Goal: Task Accomplishment & Management: Manage account settings

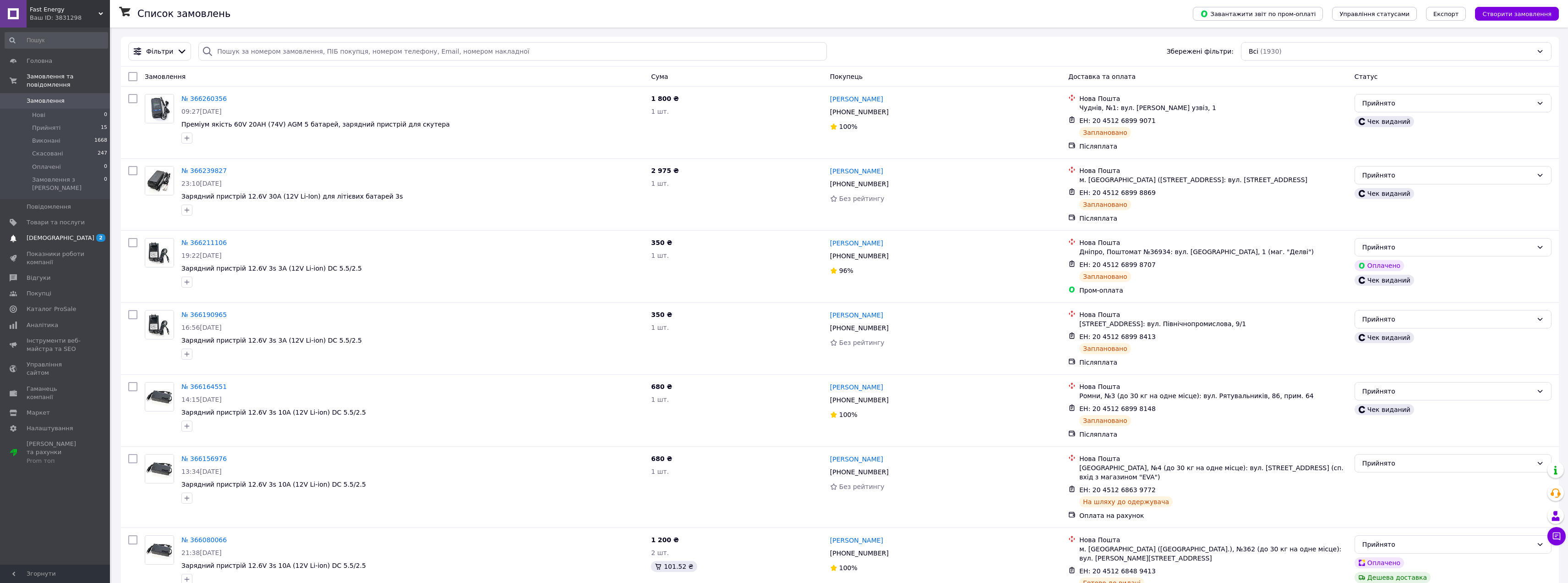
click at [54, 234] on span "[DEMOGRAPHIC_DATA]" at bounding box center [60, 238] width 68 height 8
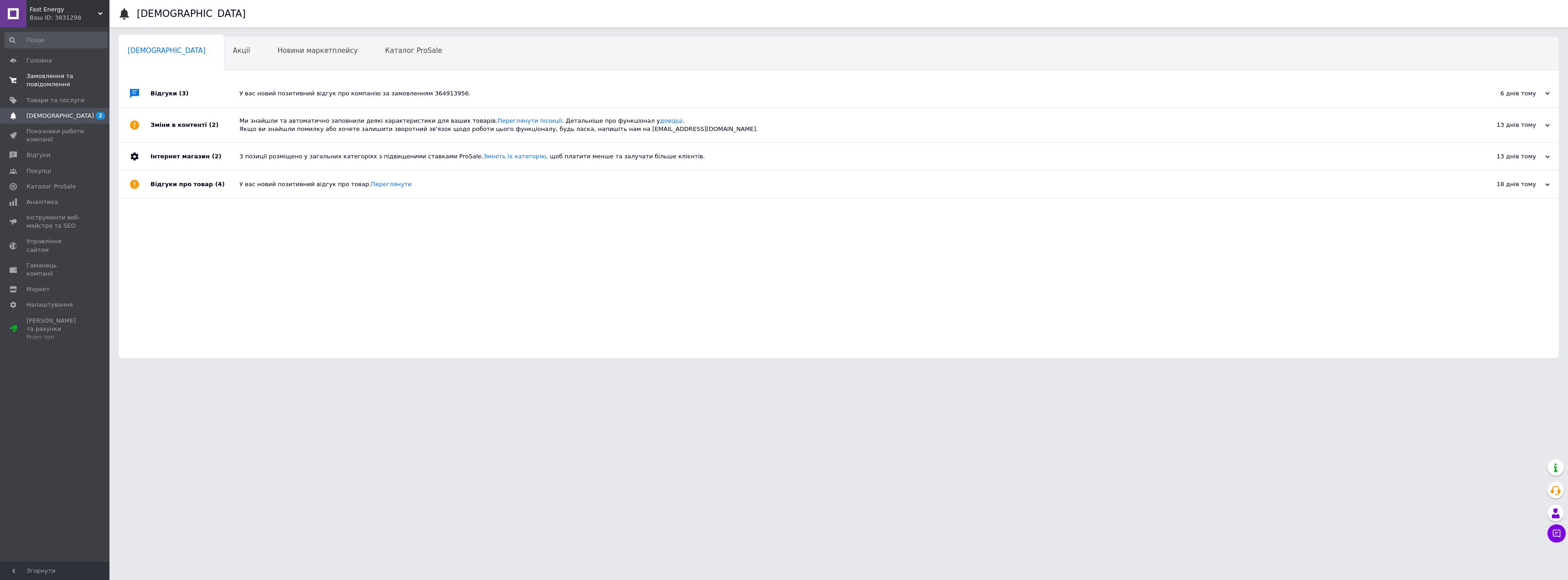
click at [53, 79] on span "Замовлення та повідомлення" at bounding box center [55, 79] width 58 height 16
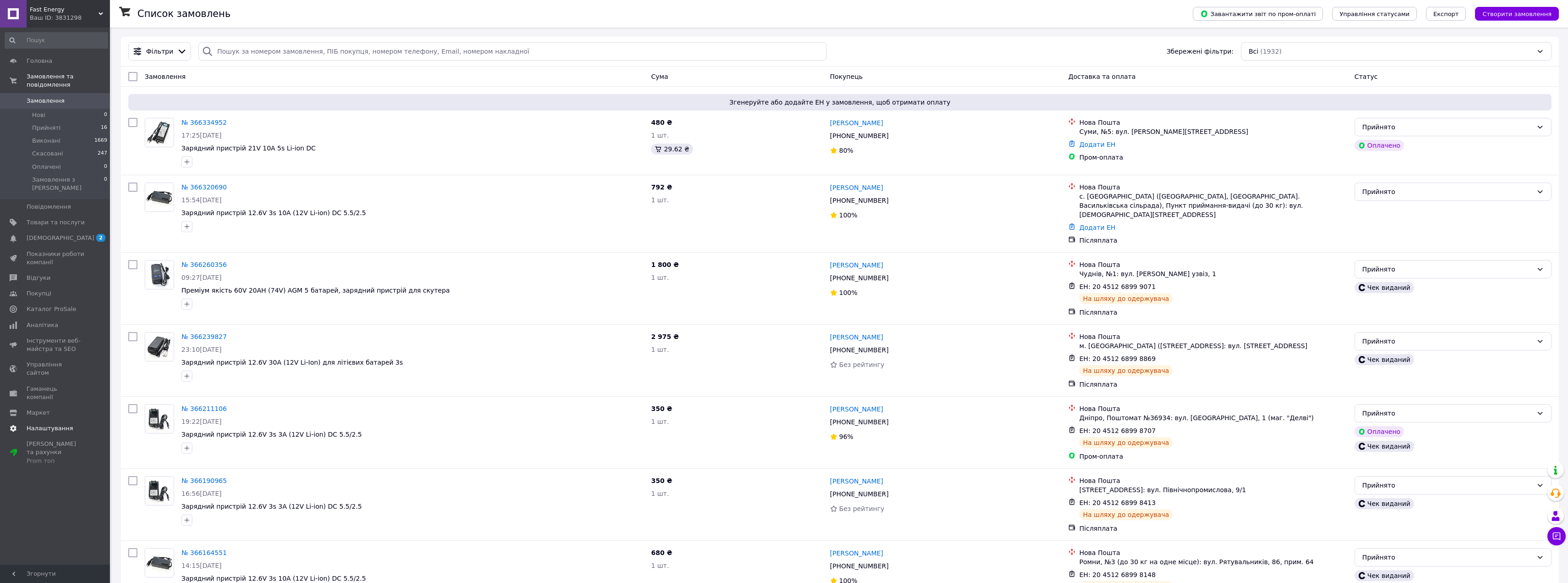
click at [66, 424] on span "Налаштування" at bounding box center [49, 428] width 47 height 8
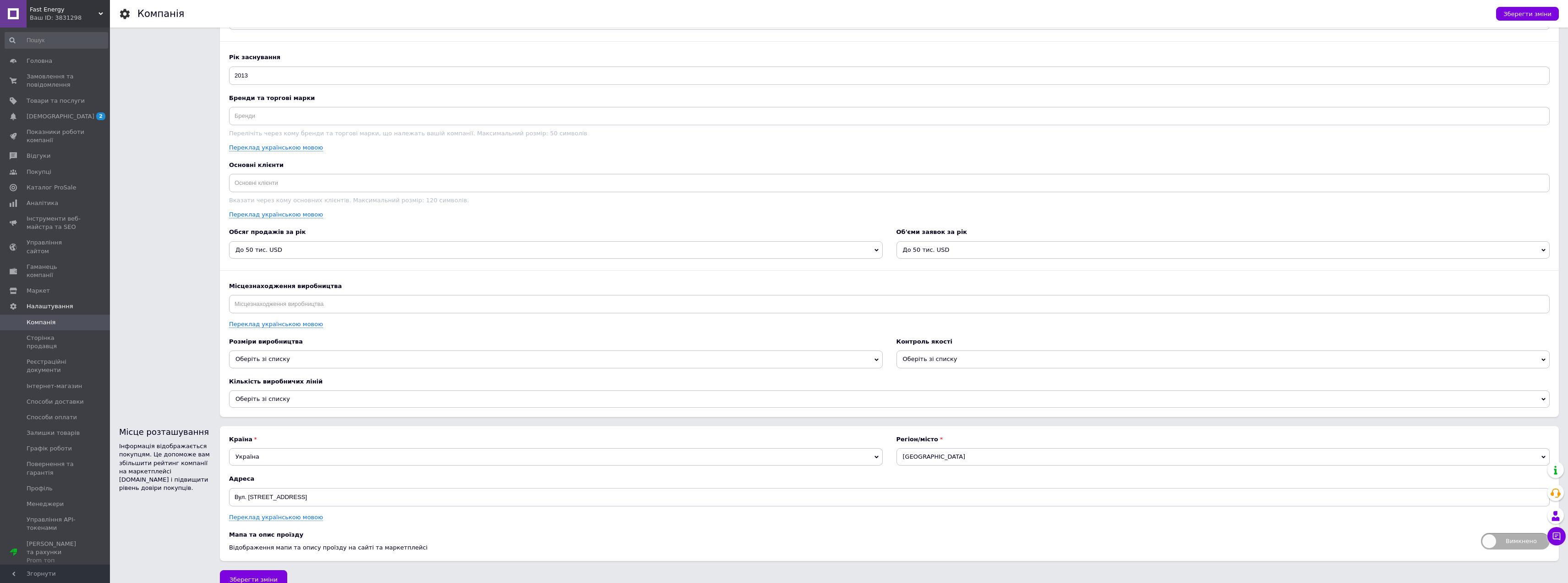
scroll to position [918, 0]
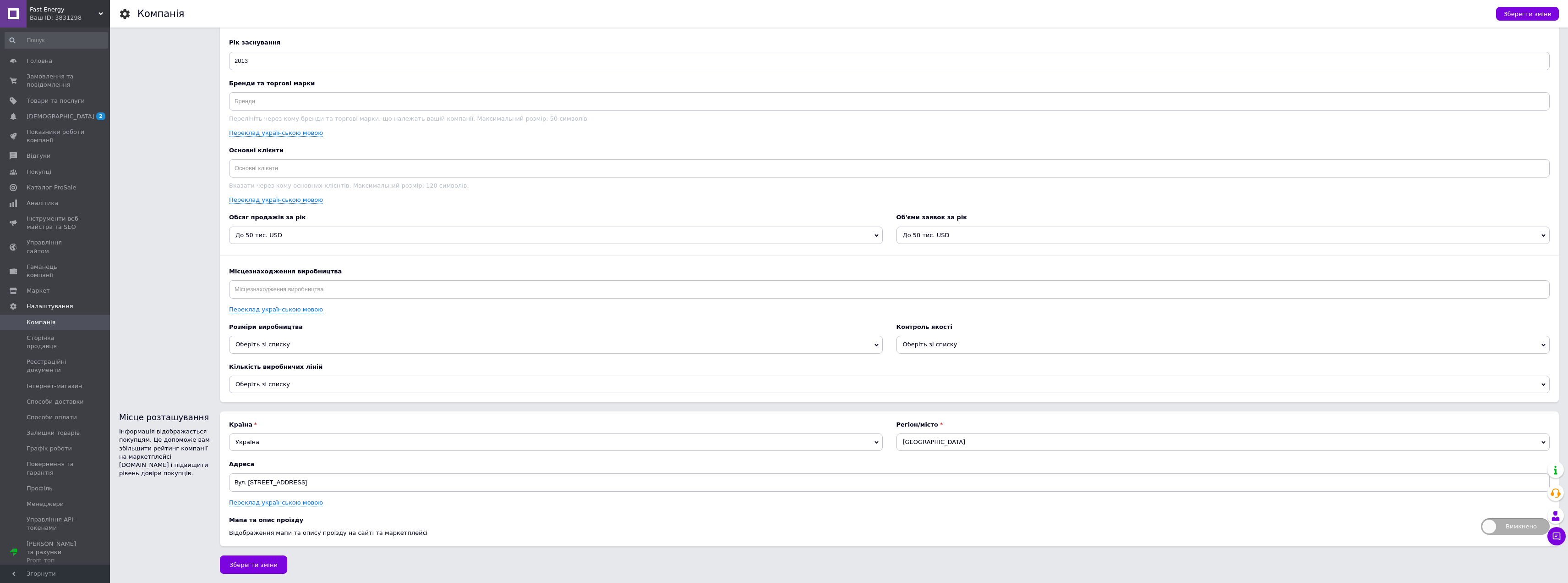
click at [975, 352] on span "Оберіть зі списку" at bounding box center [1224, 344] width 654 height 17
click at [327, 323] on b "Розміри виробництва" at bounding box center [556, 327] width 654 height 8
click at [310, 338] on span "Оберіть зі списку" at bounding box center [556, 344] width 654 height 17
click at [356, 319] on div "Тип бізнесу Виробник Торгова компанія Компанія, що надає послуги Дистриб'ютор /…" at bounding box center [889, 84] width 1321 height 616
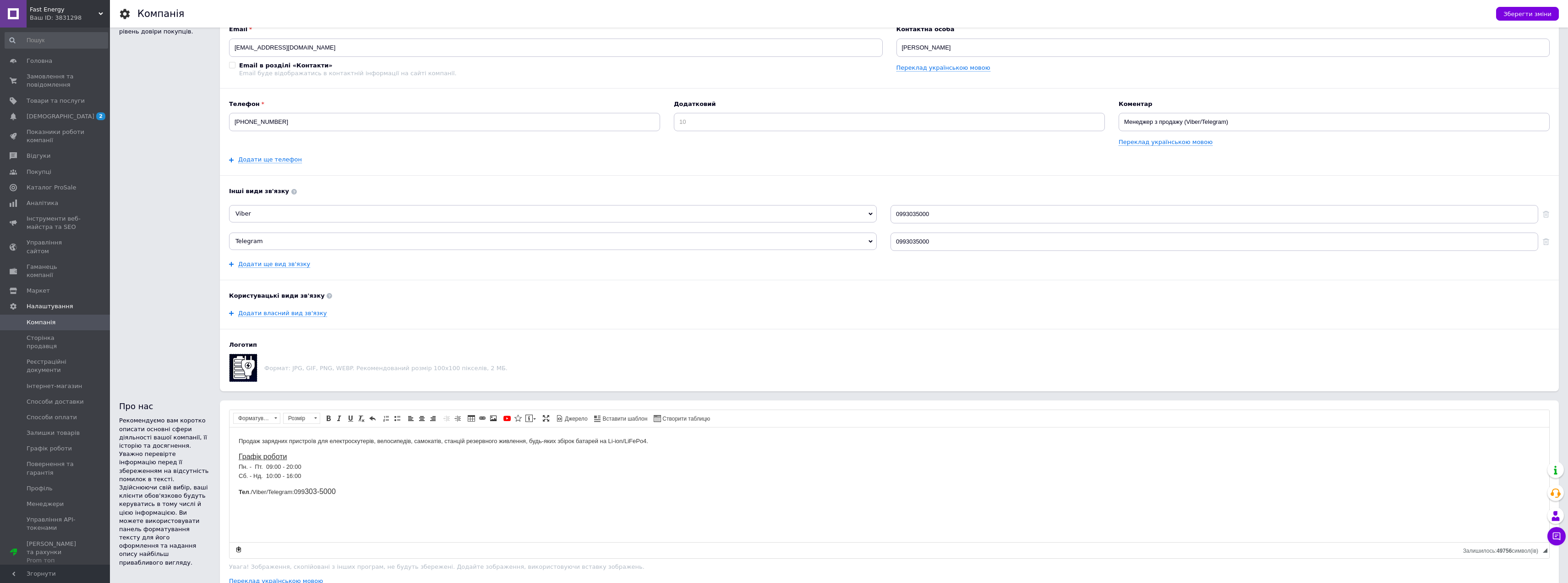
scroll to position [48, 0]
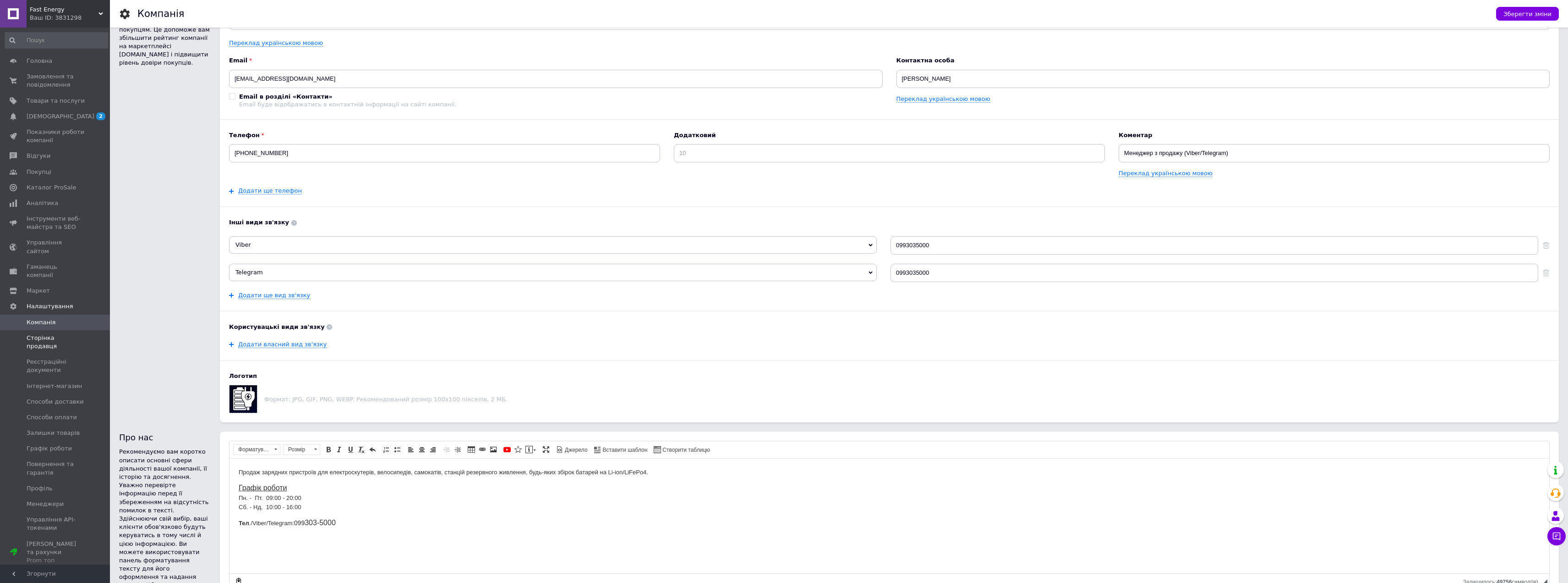
click at [65, 330] on link "Сторінка продавця" at bounding box center [56, 342] width 113 height 24
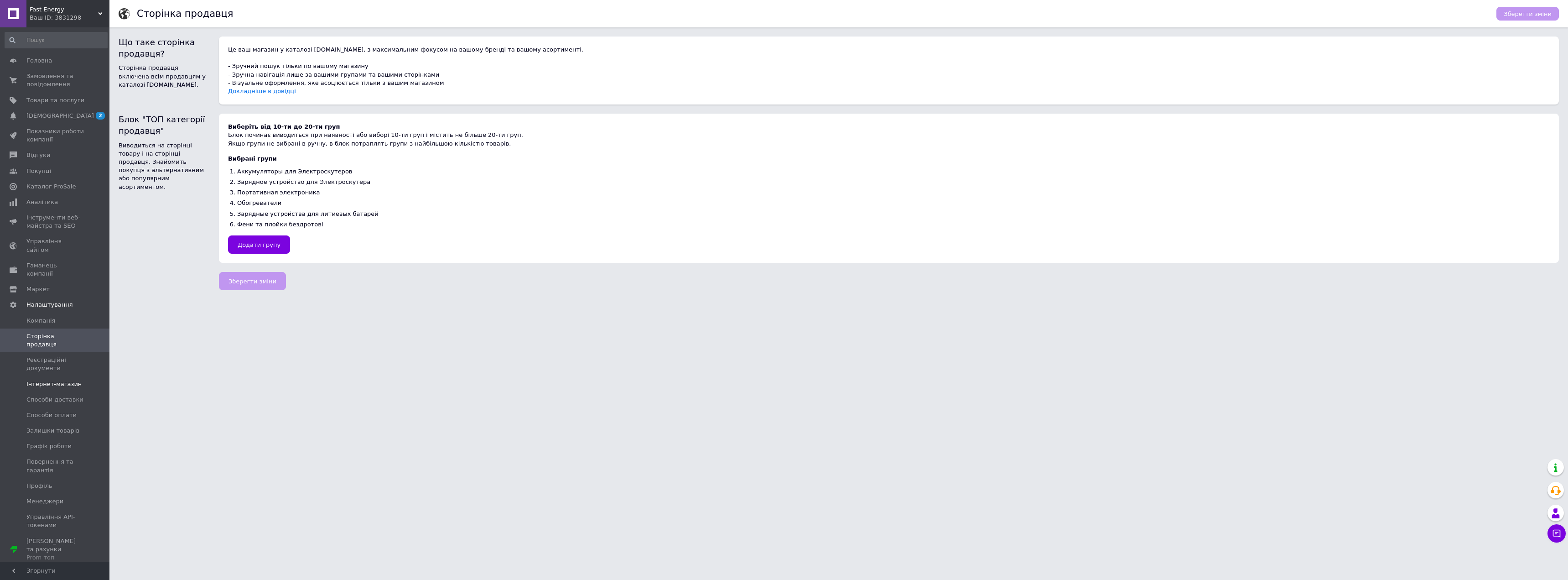
click at [73, 380] on span "Інтернет-магазин" at bounding box center [53, 384] width 55 height 8
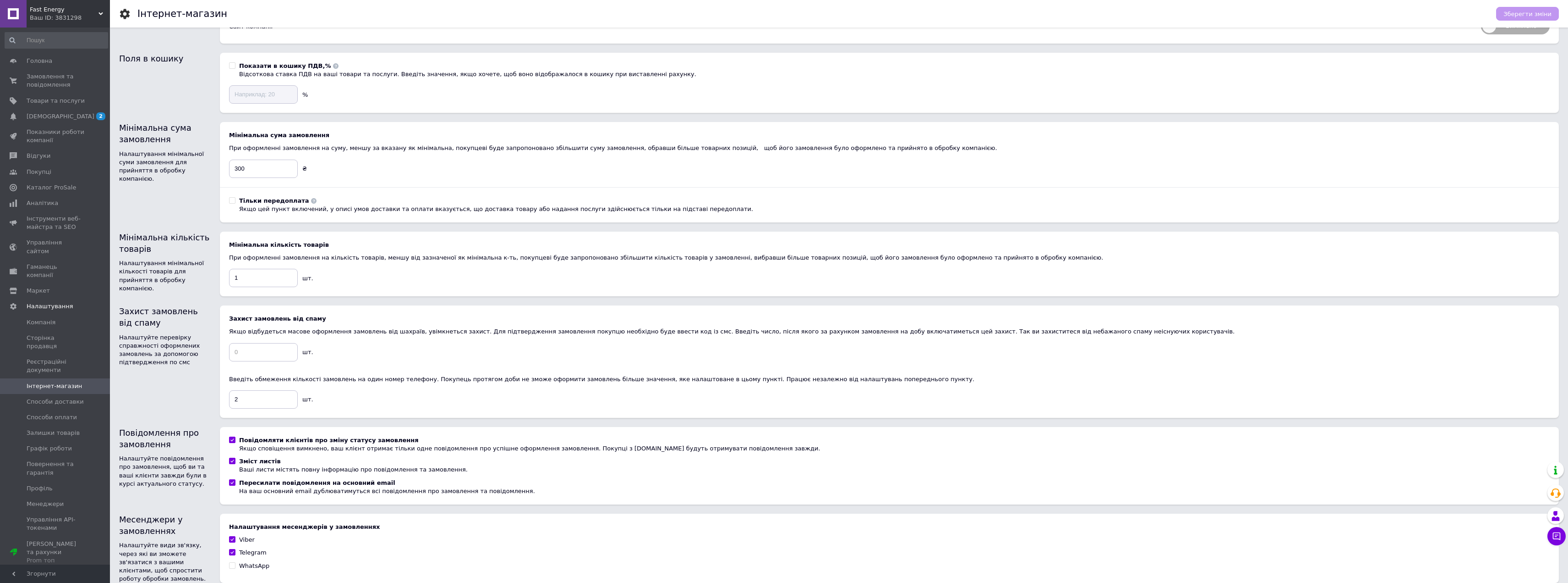
scroll to position [138, 0]
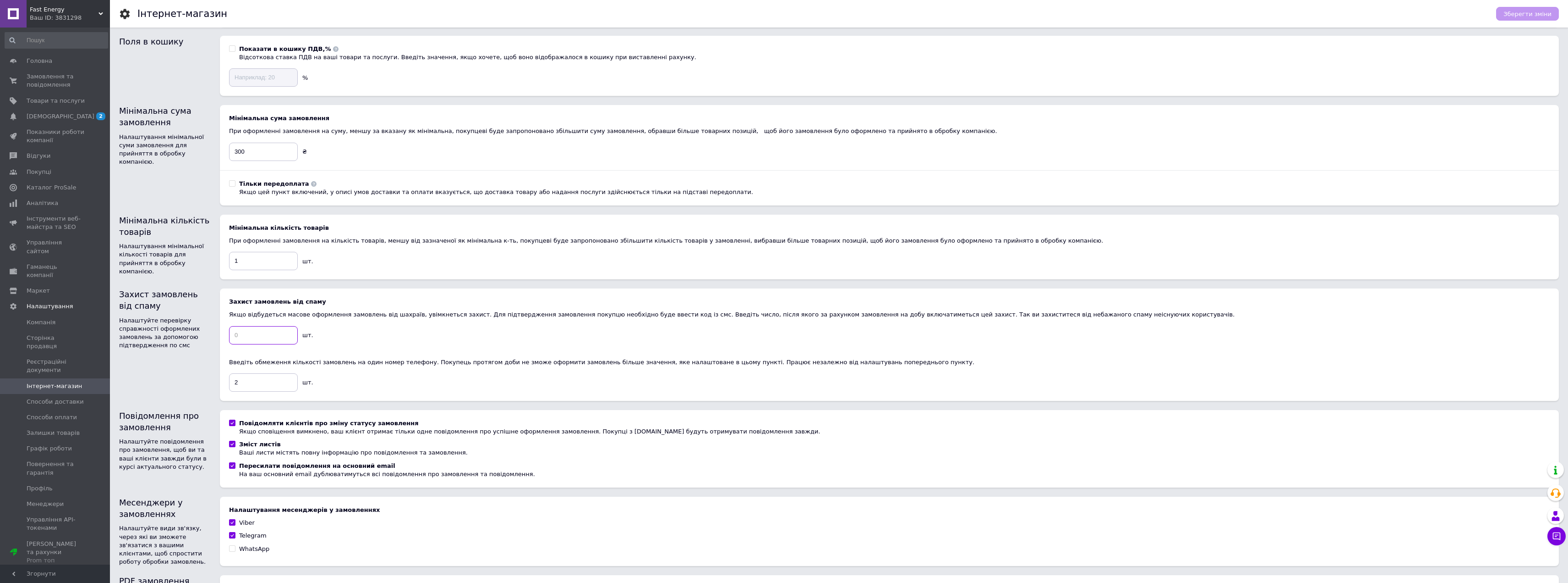
click at [258, 339] on input at bounding box center [263, 336] width 69 height 19
click at [391, 332] on div "Захист замовлень від спаму Якщо відбудеться масове оформлення замовлень від шах…" at bounding box center [889, 344] width 1321 height 94
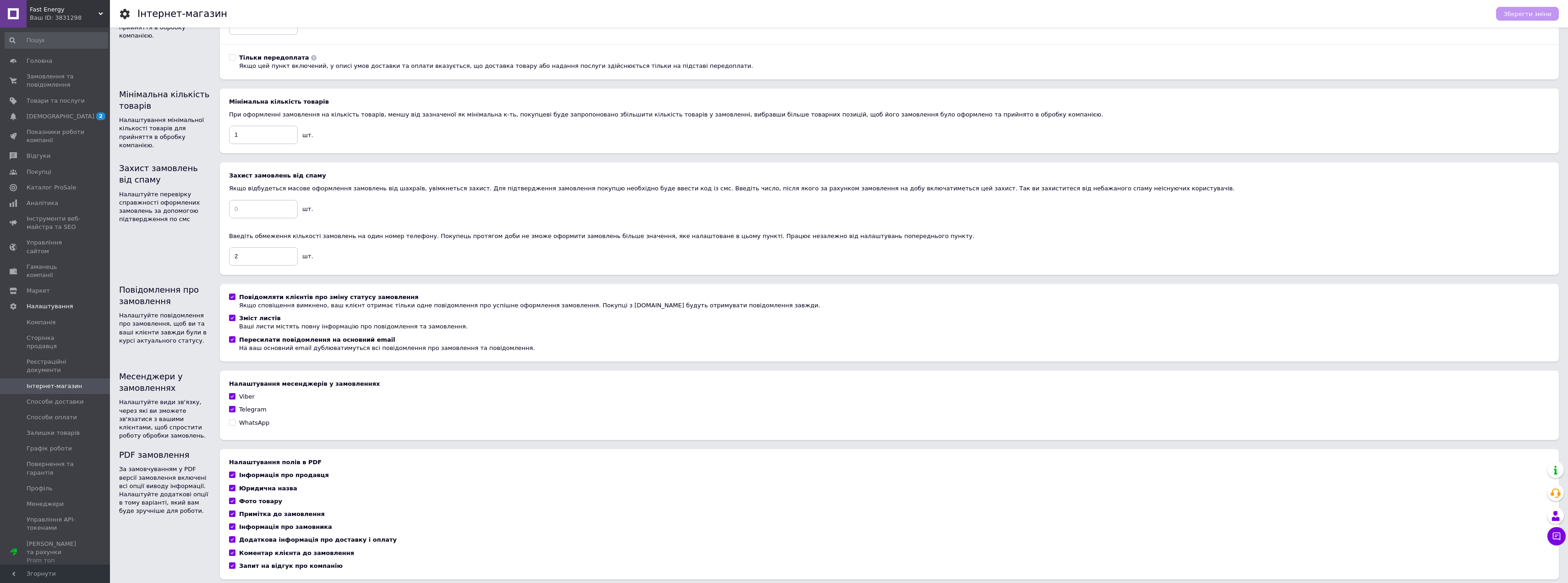
scroll to position [297, 0]
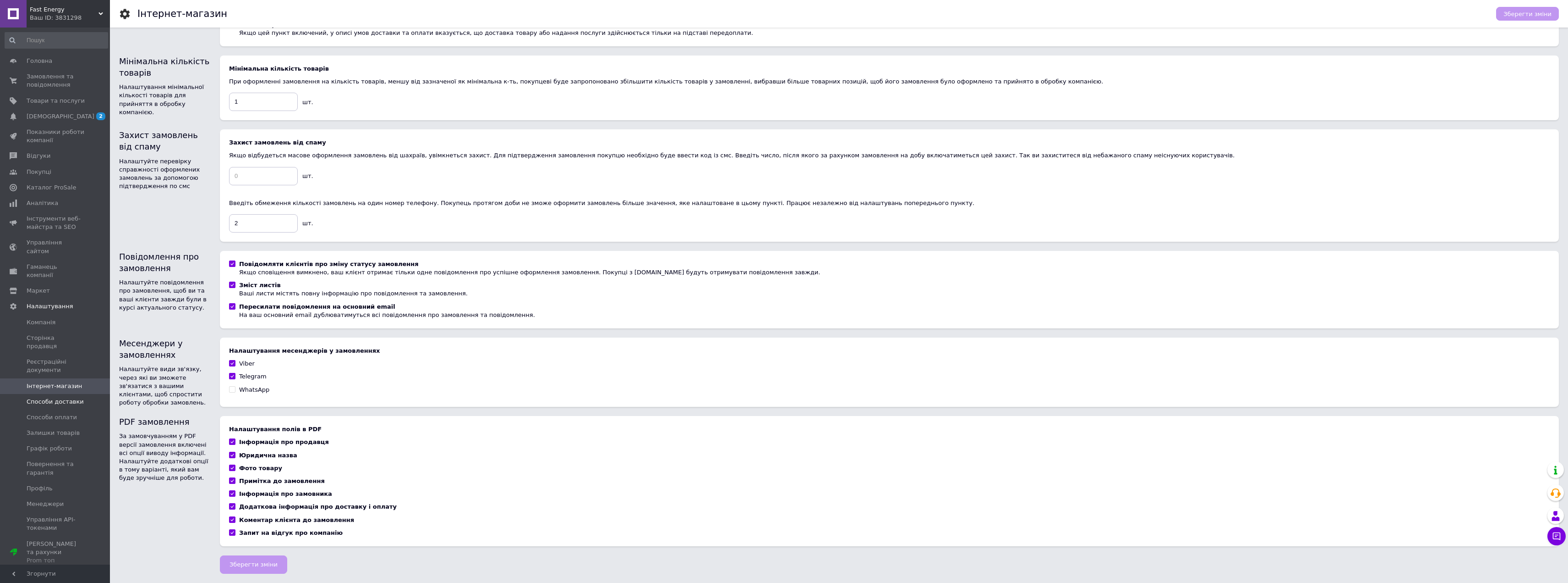
click at [65, 398] on span "Способи доставки" at bounding box center [54, 402] width 57 height 8
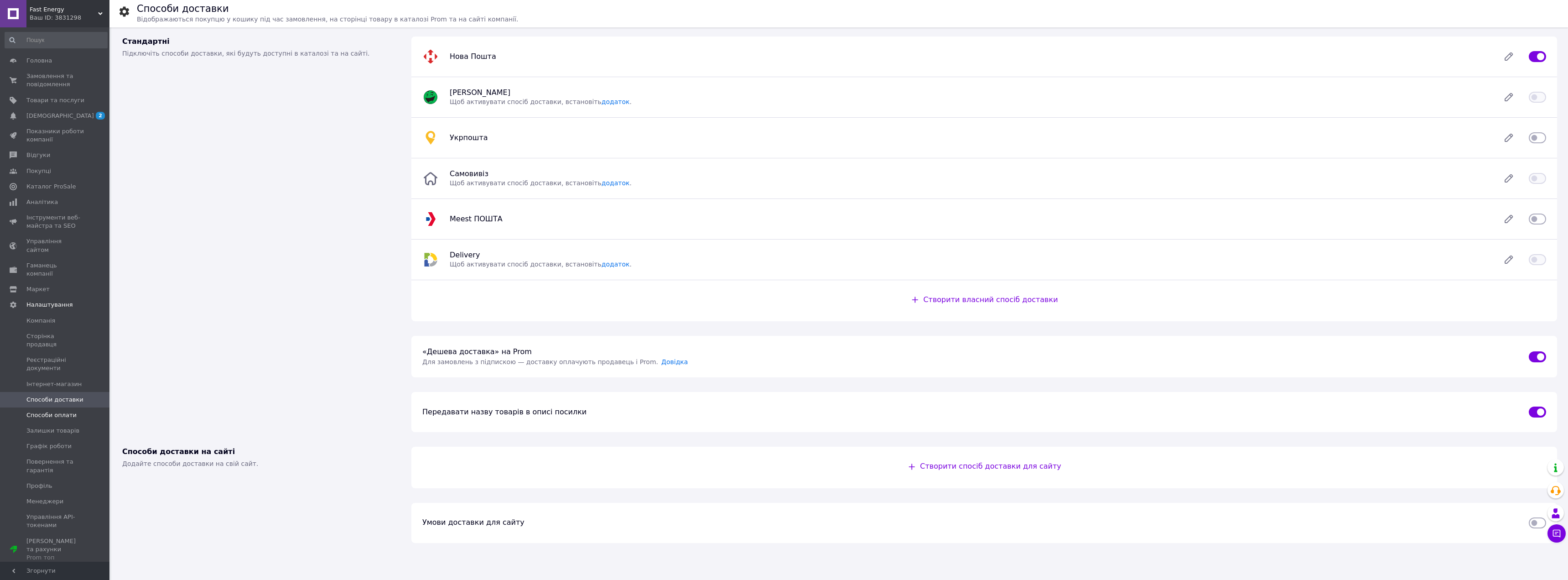
click at [58, 411] on span "Способи оплати" at bounding box center [51, 415] width 50 height 8
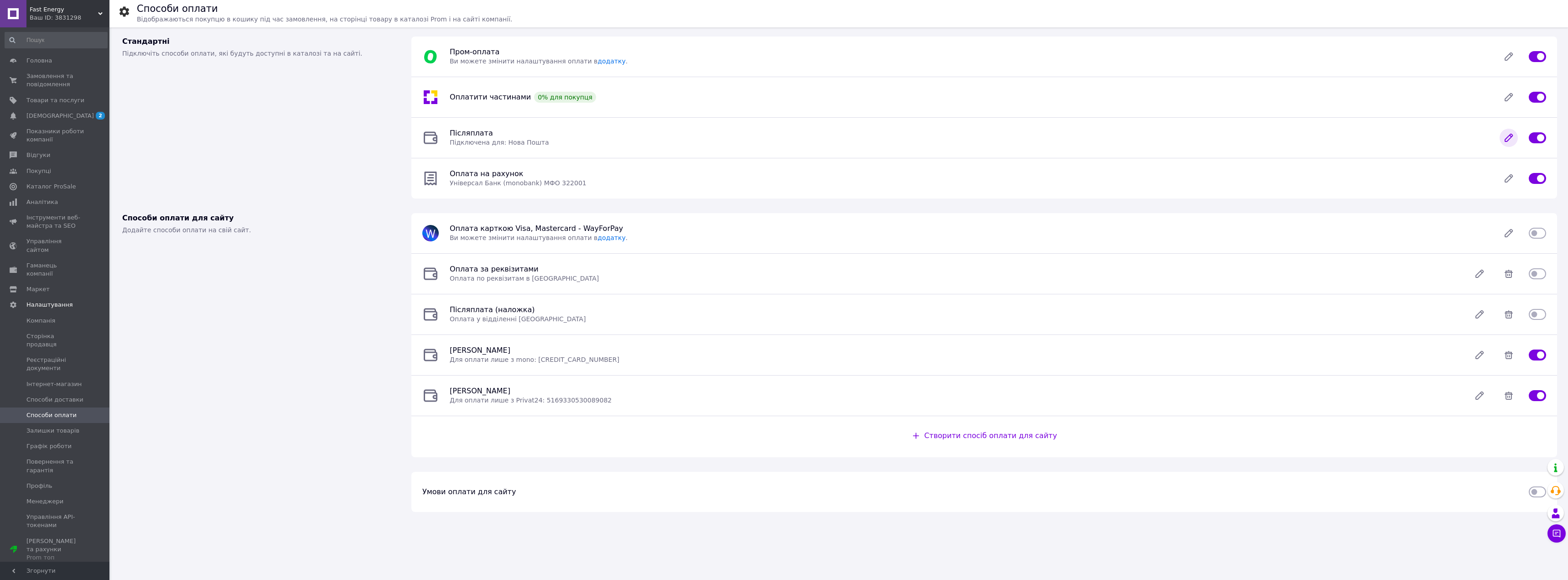
click at [1511, 139] on icon at bounding box center [1509, 138] width 19 height 19
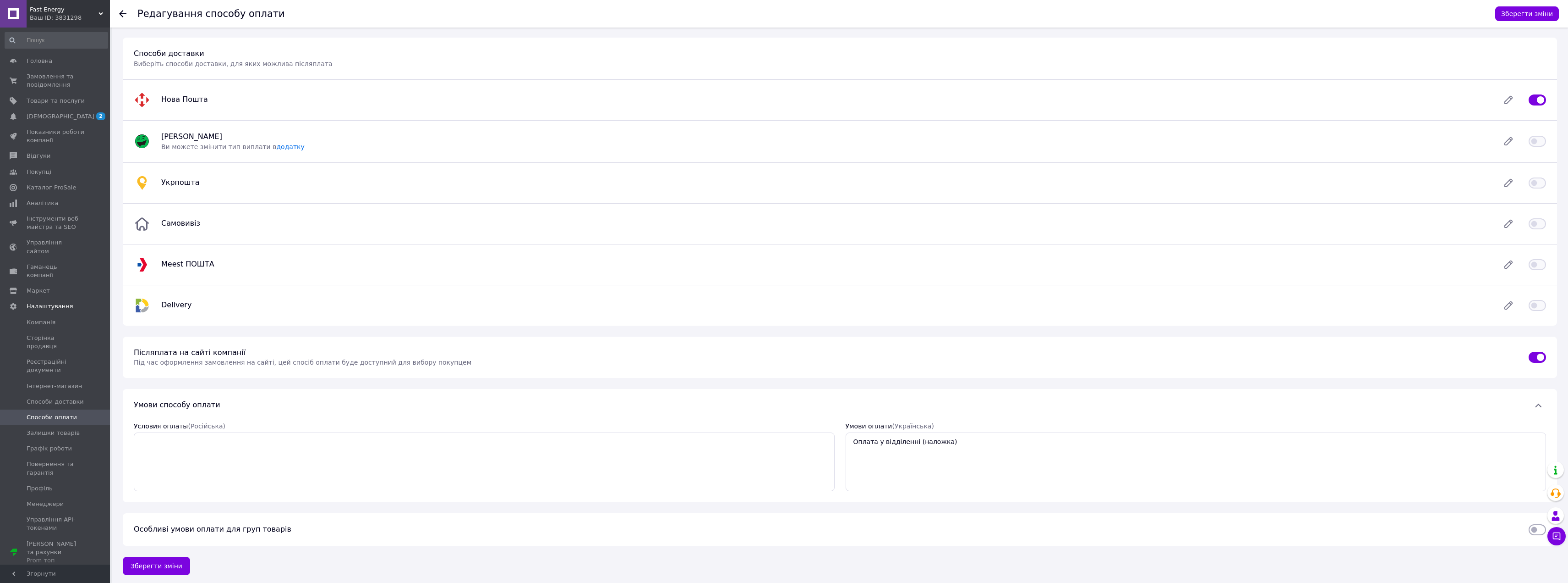
scroll to position [57, 0]
click at [371, 441] on textarea "Условия оплаты  (Російська)" at bounding box center [484, 458] width 701 height 59
type textarea "Наложка (оплата в отделении новой почты)"
click at [160, 563] on button "Зберегти зміни" at bounding box center [156, 563] width 67 height 19
click at [60, 425] on link "Залишки товарів" at bounding box center [56, 433] width 113 height 15
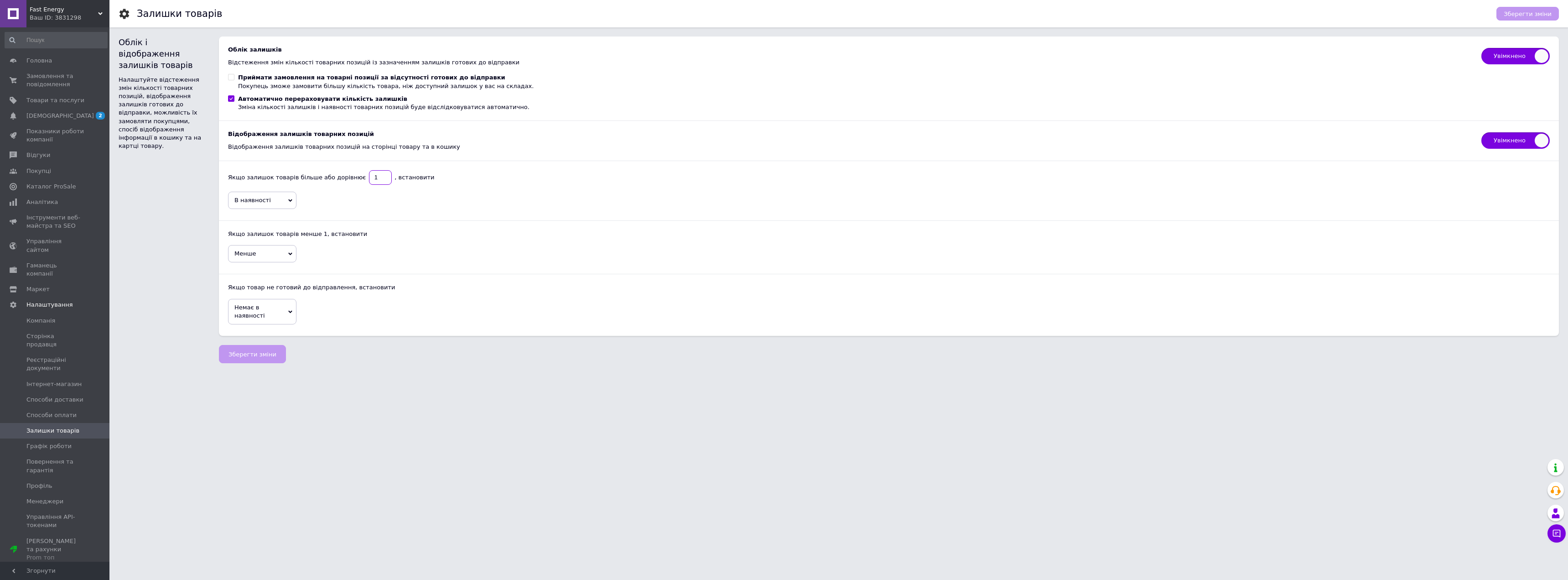
drag, startPoint x: 368, startPoint y: 178, endPoint x: 348, endPoint y: 175, distance: 20.2
click at [348, 175] on div "Якщо залишок товарів більше або дорівнює   1   , встановити" at bounding box center [888, 177] width 1321 height 14
click at [478, 216] on div "Якщо залишок товарів більше або дорівнює   1   , встановити В наявності Більше …" at bounding box center [888, 243] width 1321 height 167
click at [322, 242] on div "Якщо залишок товарів більше або дорівнює   1   , встановити В наявності Більше …" at bounding box center [888, 243] width 1321 height 167
click at [287, 256] on span "Менше" at bounding box center [262, 254] width 68 height 17
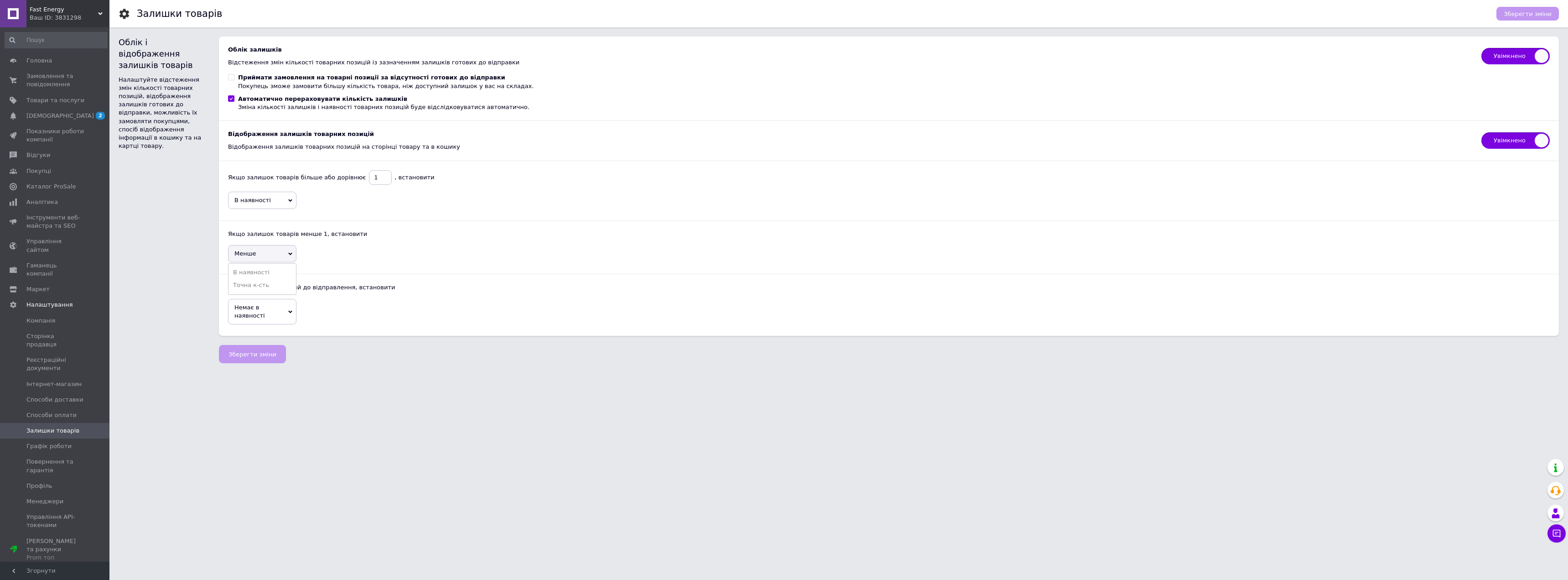
click at [368, 243] on div "Якщо залишок товарів більше або дорівнює   1   , встановити В наявності Більше …" at bounding box center [888, 243] width 1321 height 167
click at [291, 308] on span "Немає в наявності" at bounding box center [262, 311] width 68 height 25
click at [377, 292] on div "Якщо залишок товарів більше або дорівнює   1   , встановити В наявності Більше …" at bounding box center [888, 243] width 1321 height 167
click at [56, 442] on span "Графік роботи" at bounding box center [48, 446] width 45 height 8
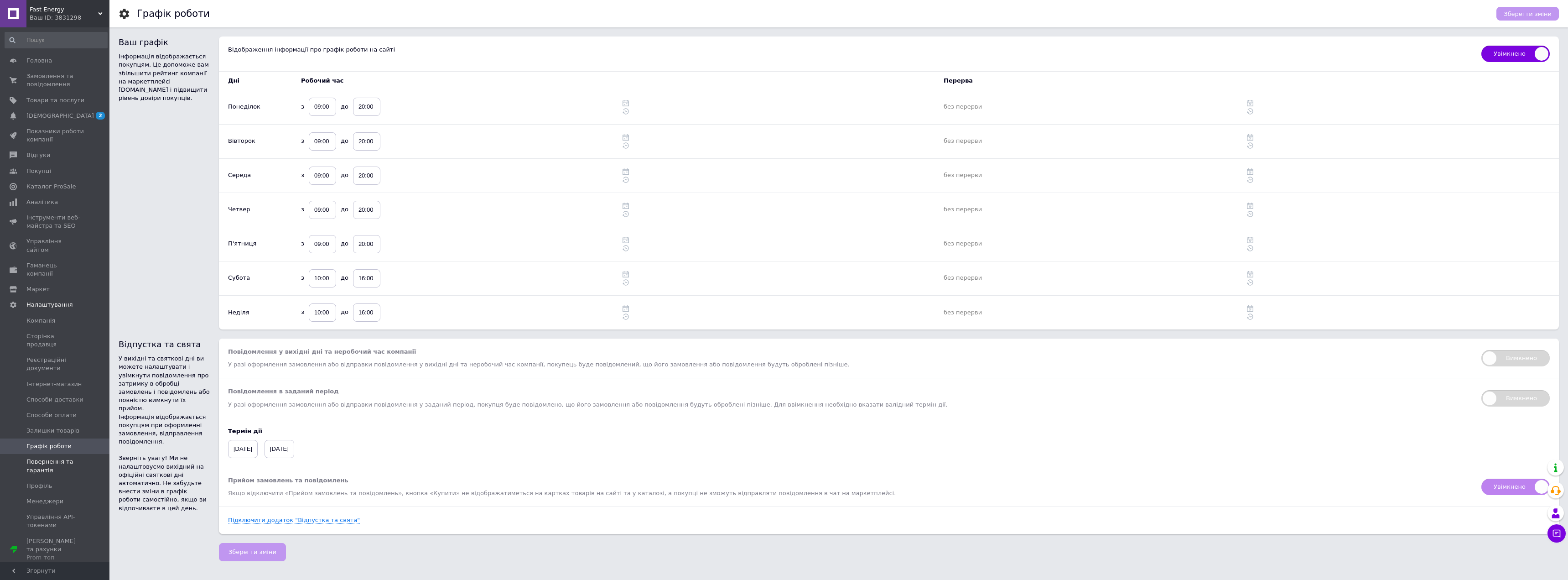
click at [45, 457] on span "Повернення та гарантія" at bounding box center [55, 465] width 58 height 16
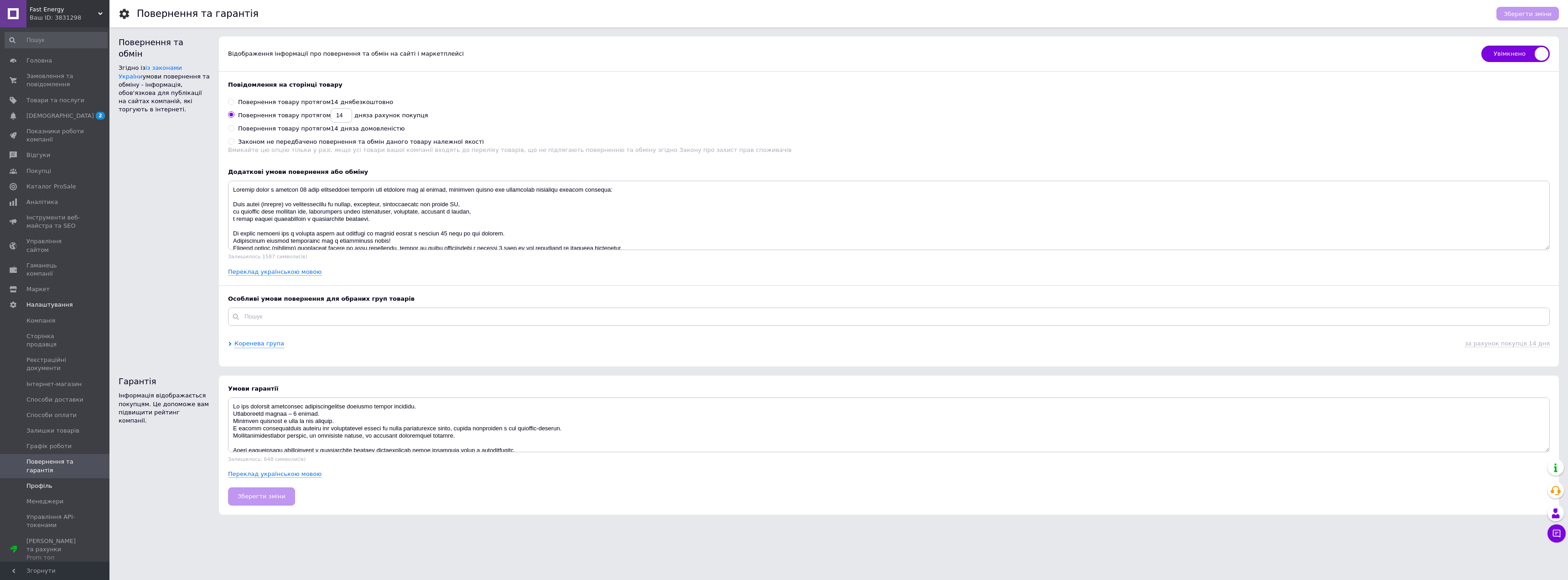
click at [28, 482] on span "Профіль" at bounding box center [39, 486] width 26 height 8
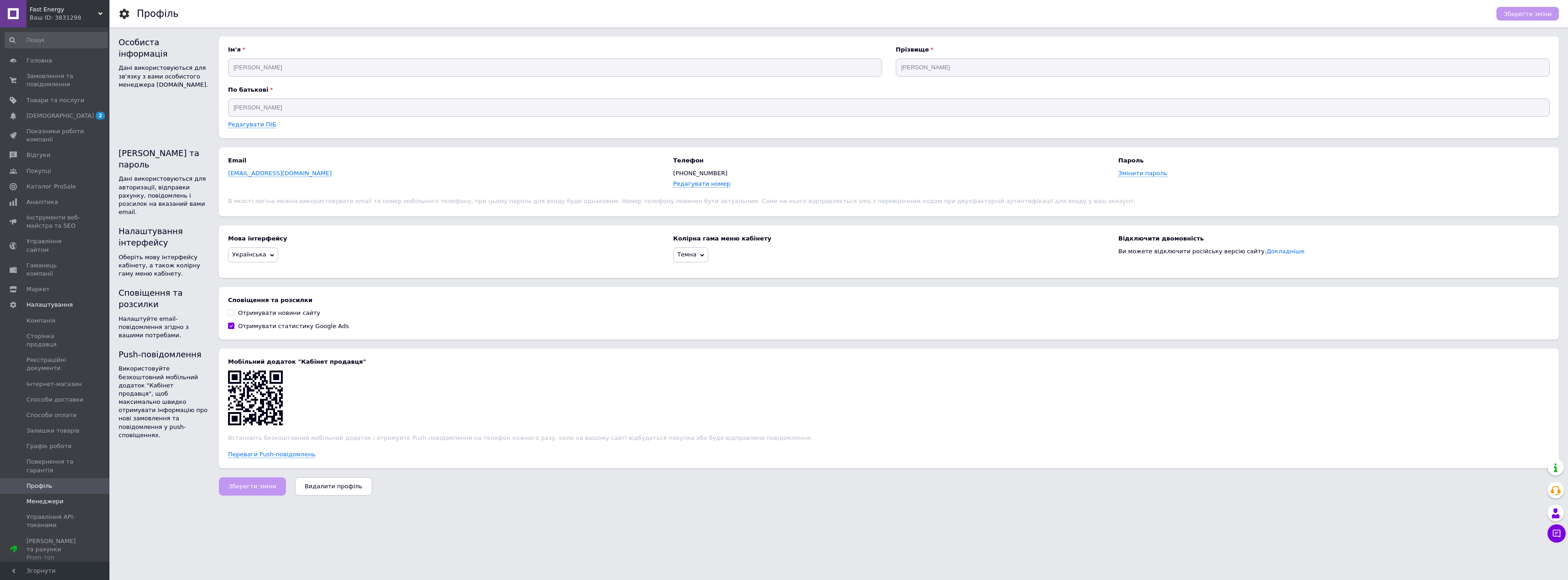
click at [49, 494] on link "Менеджери" at bounding box center [56, 501] width 112 height 15
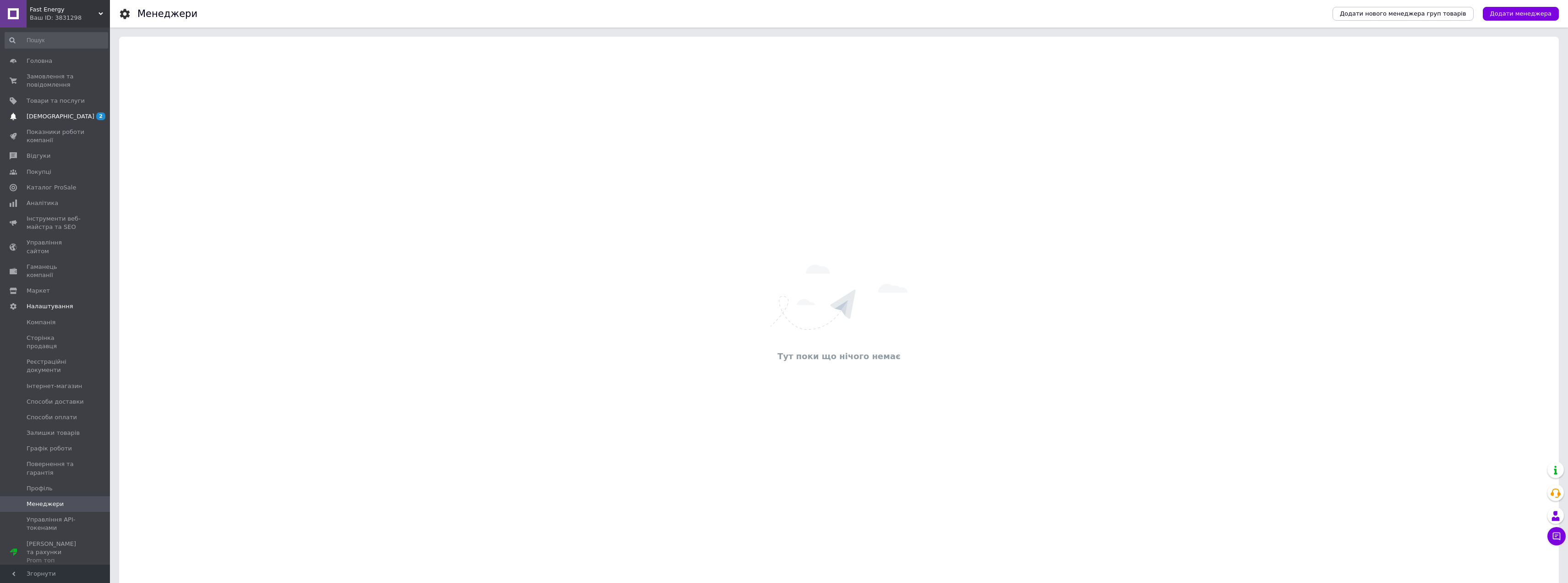
click at [48, 118] on span "[DEMOGRAPHIC_DATA]" at bounding box center [60, 116] width 68 height 8
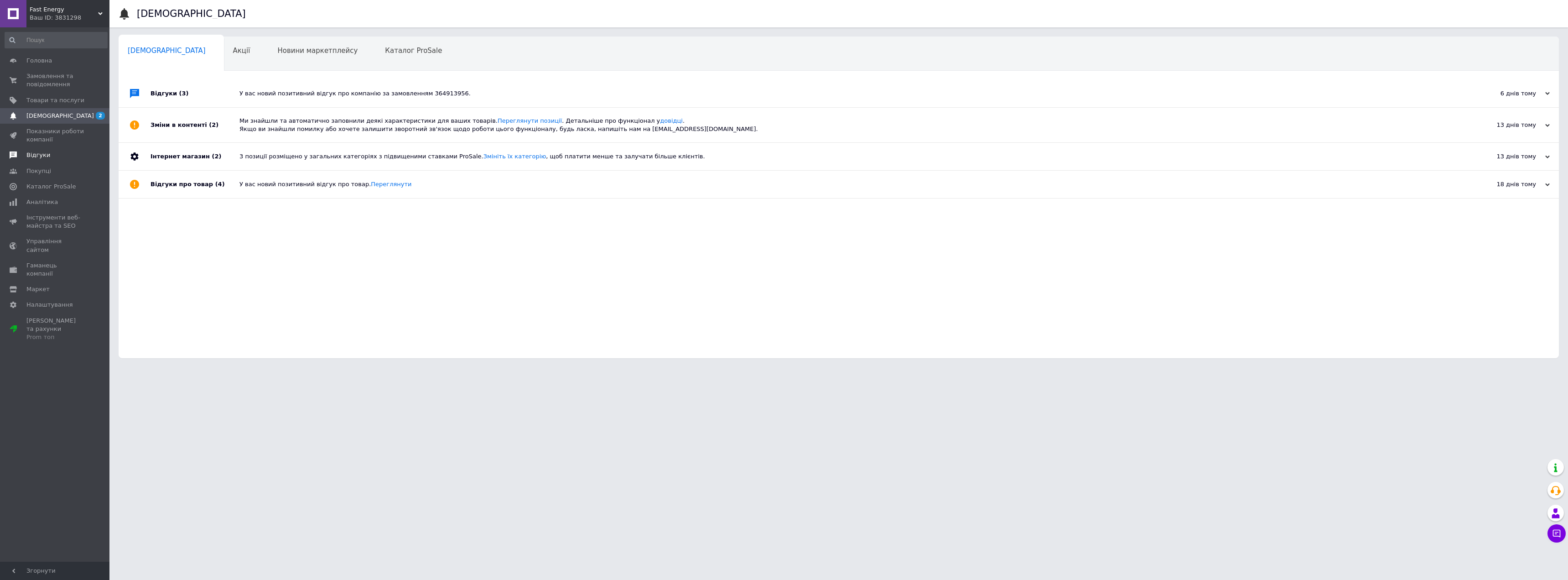
click at [28, 157] on span "Відгуки" at bounding box center [38, 156] width 24 height 8
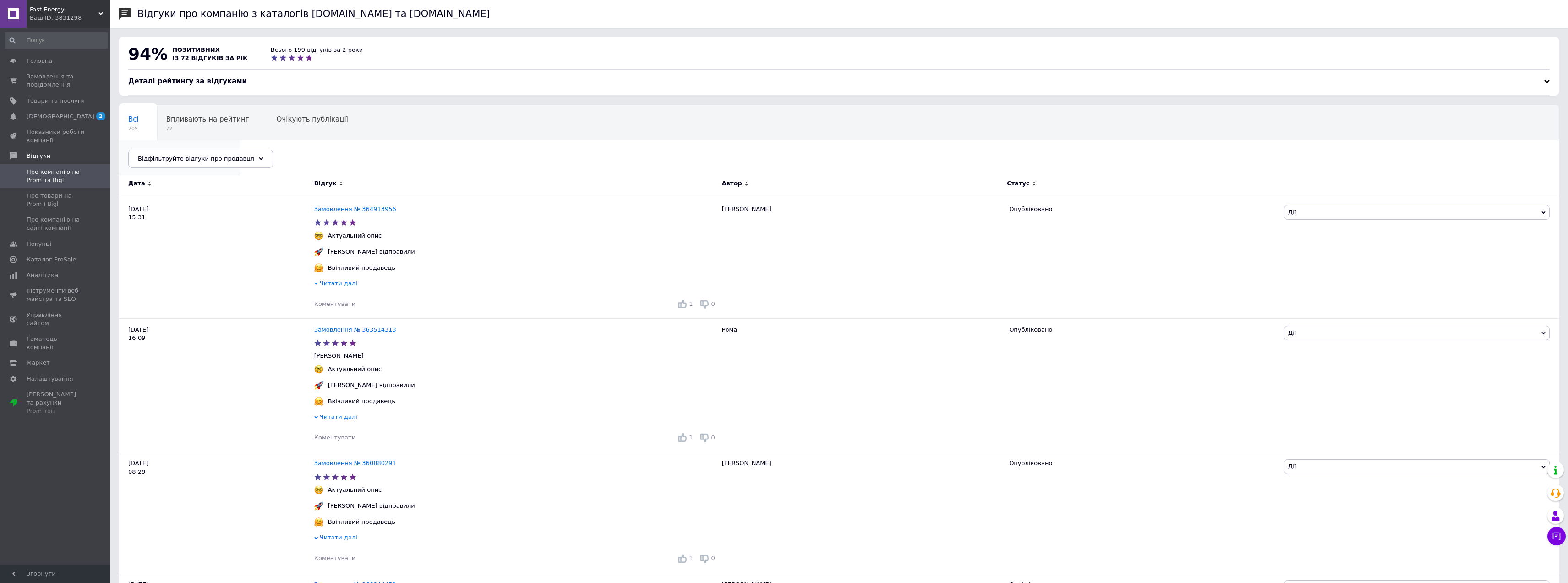
click at [222, 160] on span "196" at bounding box center [175, 163] width 93 height 7
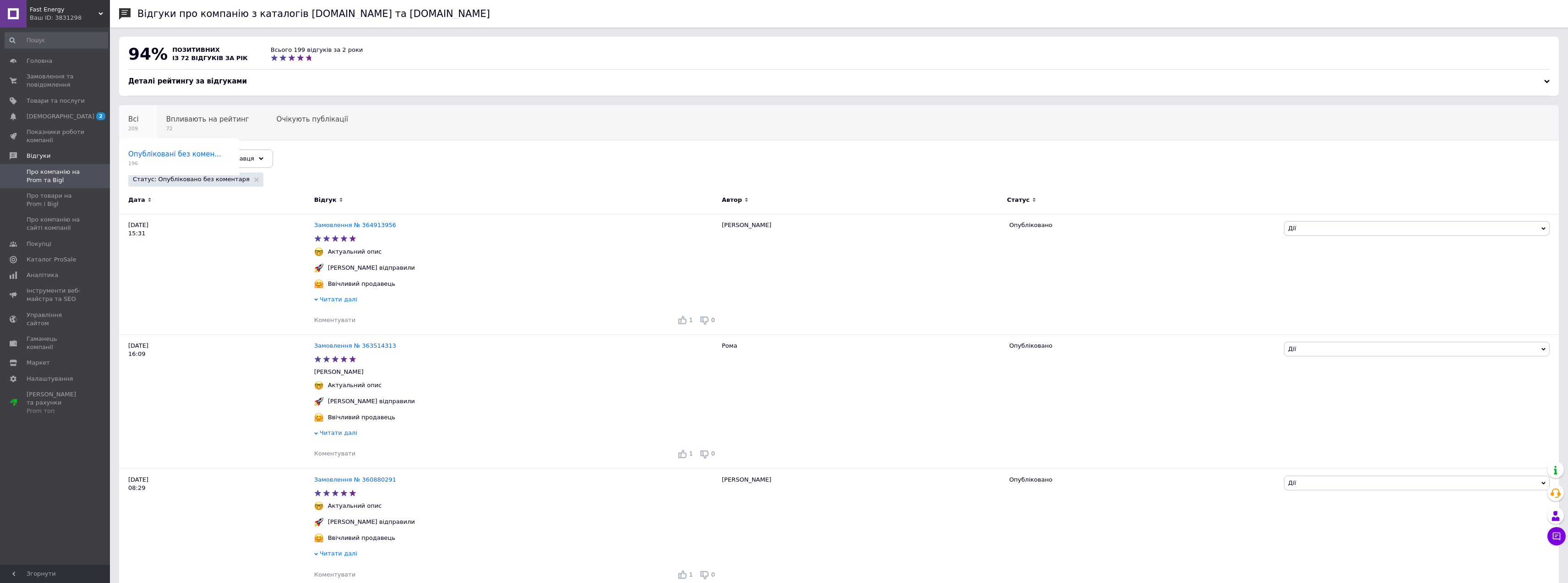
click at [140, 122] on div "Всі 209" at bounding box center [138, 122] width 38 height 35
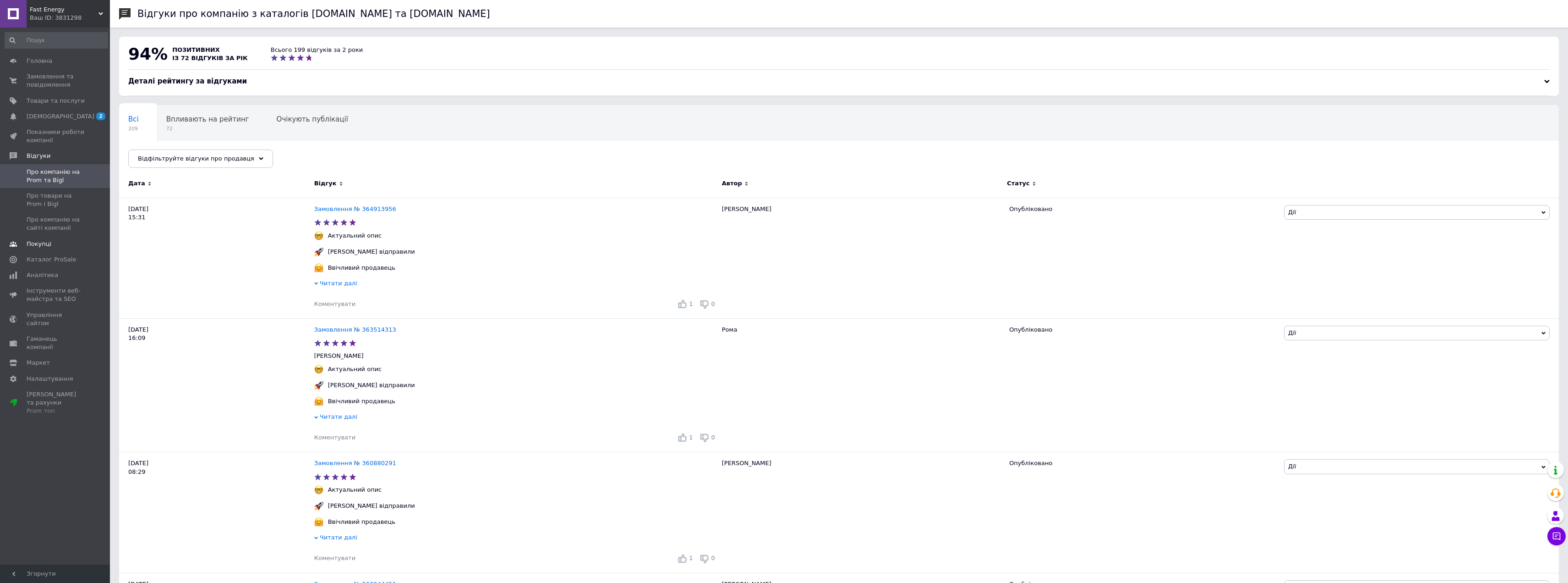
click at [37, 244] on span "Покупці" at bounding box center [38, 244] width 25 height 8
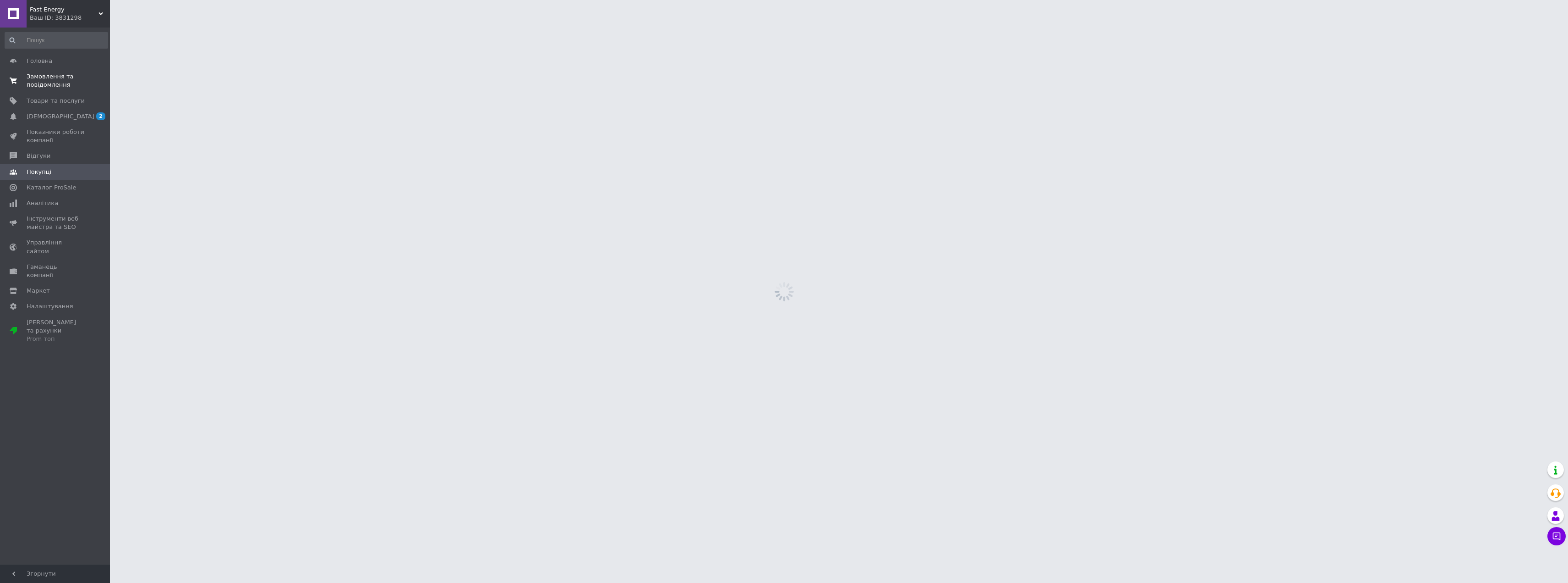
click at [53, 84] on span "Замовлення та повідомлення" at bounding box center [55, 80] width 59 height 16
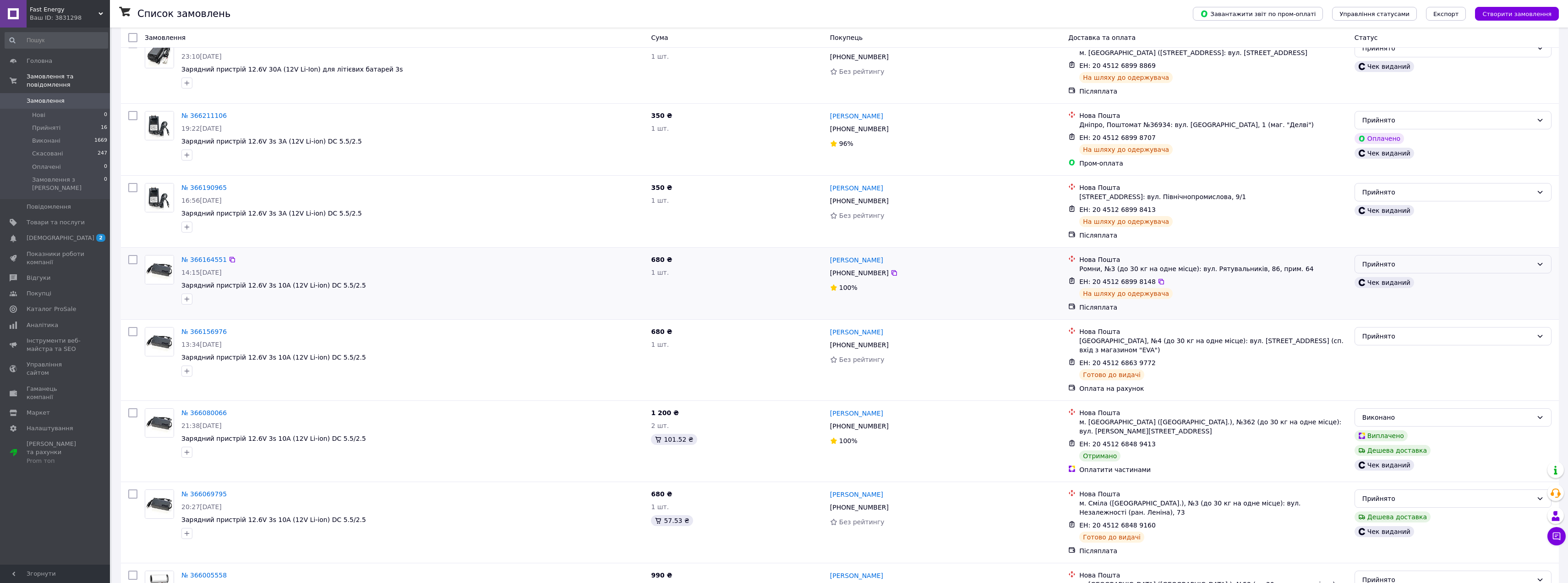
scroll to position [321, 0]
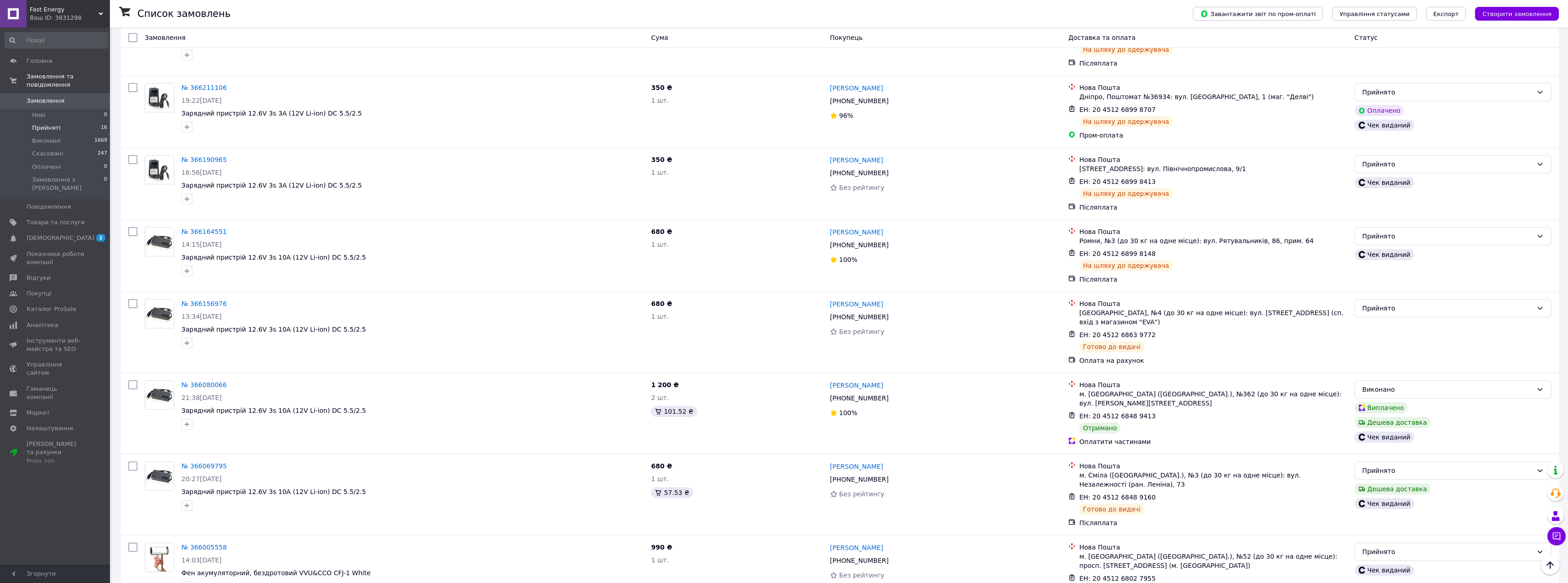
click at [37, 124] on span "Прийняті" at bounding box center [46, 128] width 28 height 8
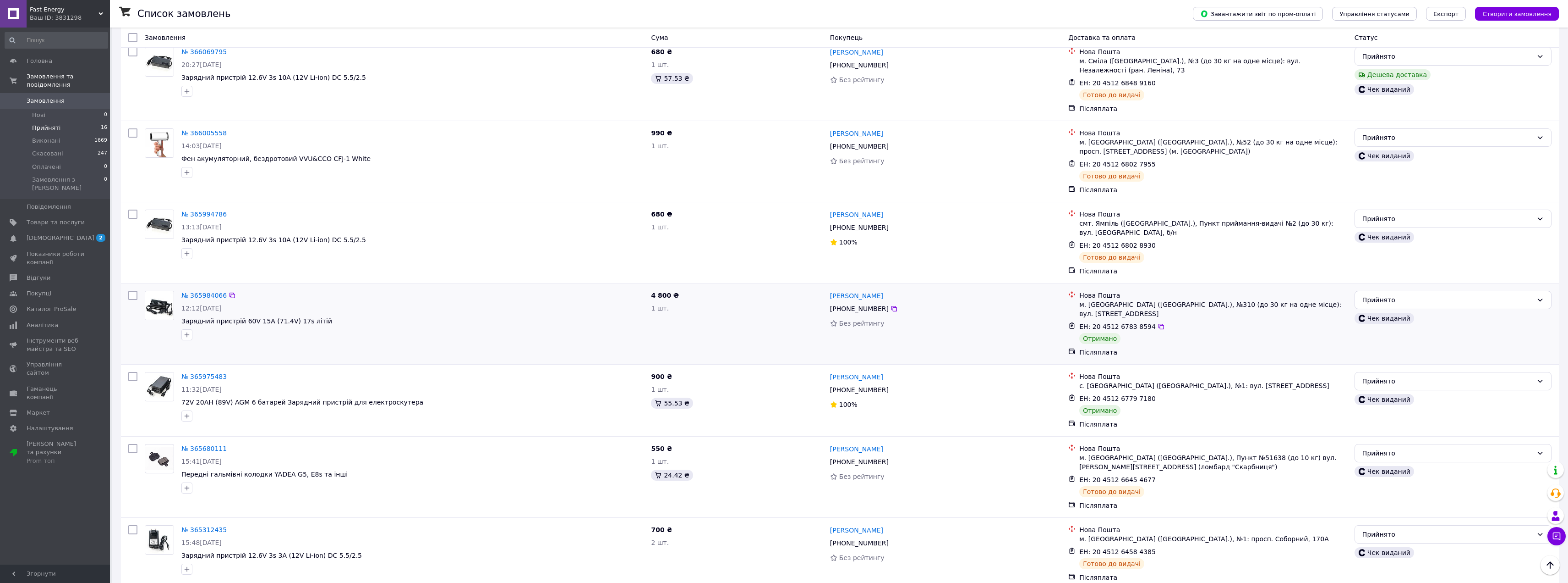
scroll to position [688, 0]
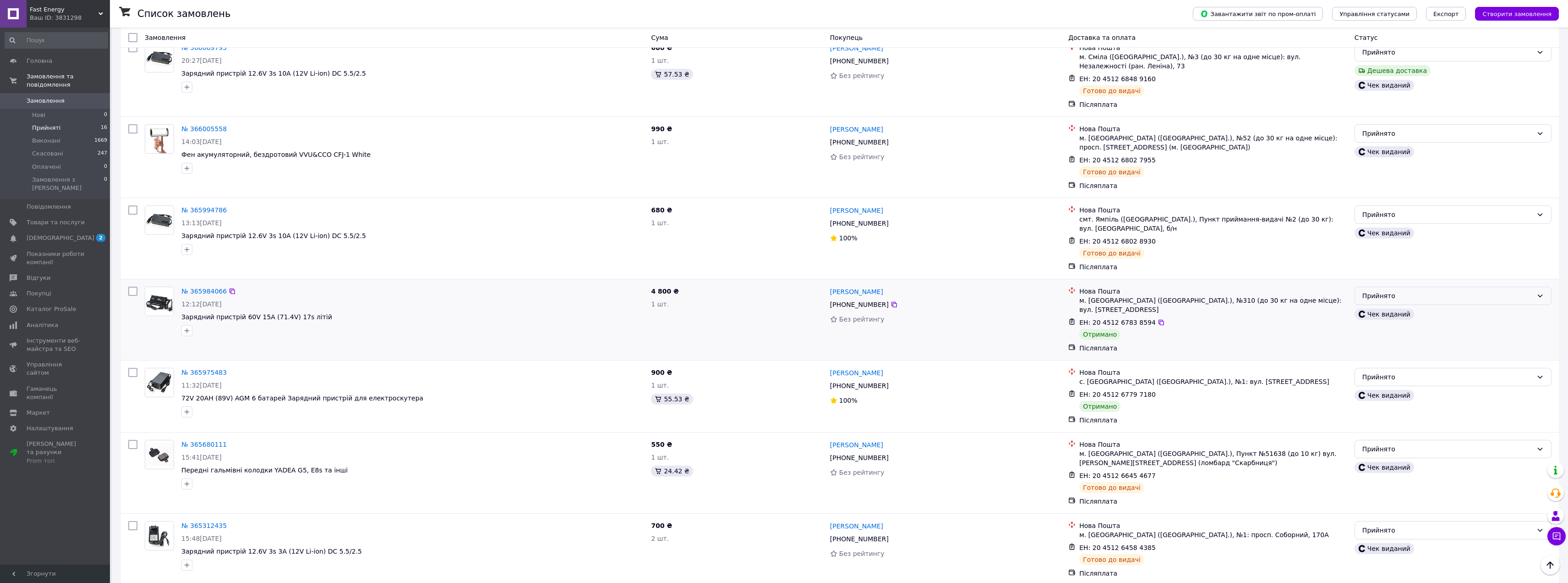
click at [1401, 291] on div "Прийнято" at bounding box center [1447, 296] width 171 height 10
click at [1385, 271] on li "Виконано" at bounding box center [1453, 269] width 196 height 16
click at [1407, 371] on div "Прийнято" at bounding box center [1447, 376] width 171 height 10
click at [1391, 342] on li "Виконано" at bounding box center [1453, 342] width 196 height 16
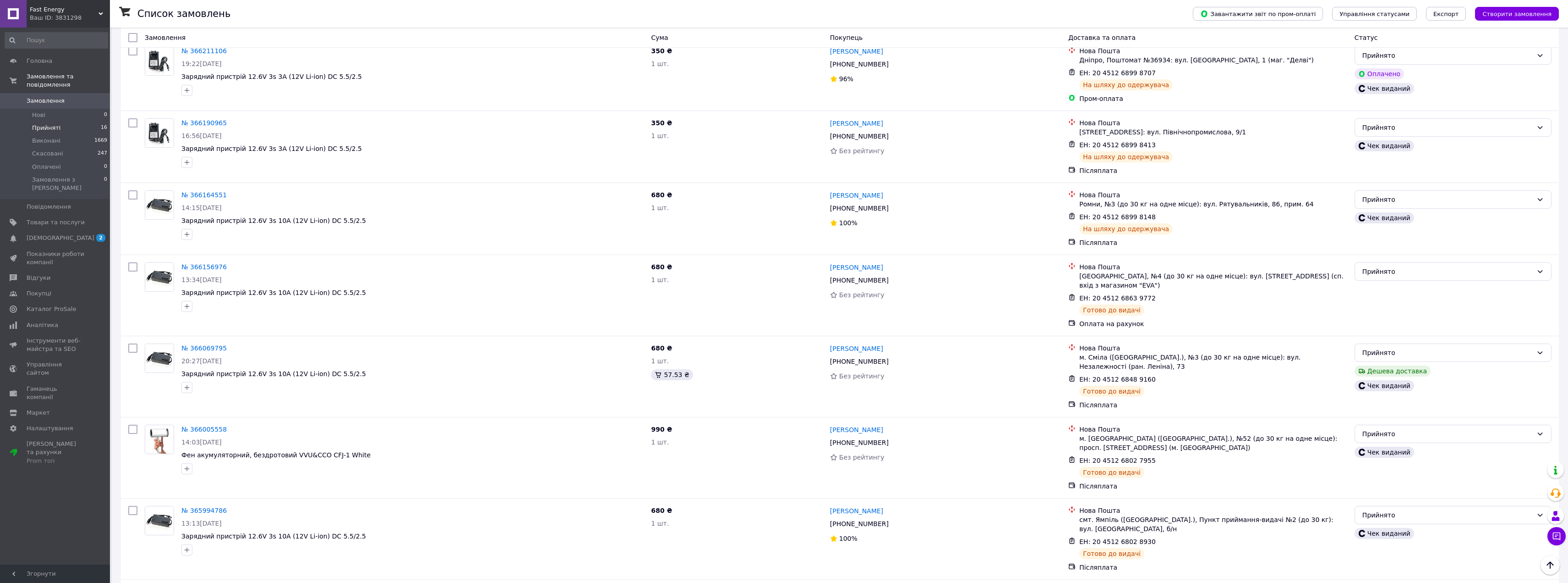
scroll to position [75, 0]
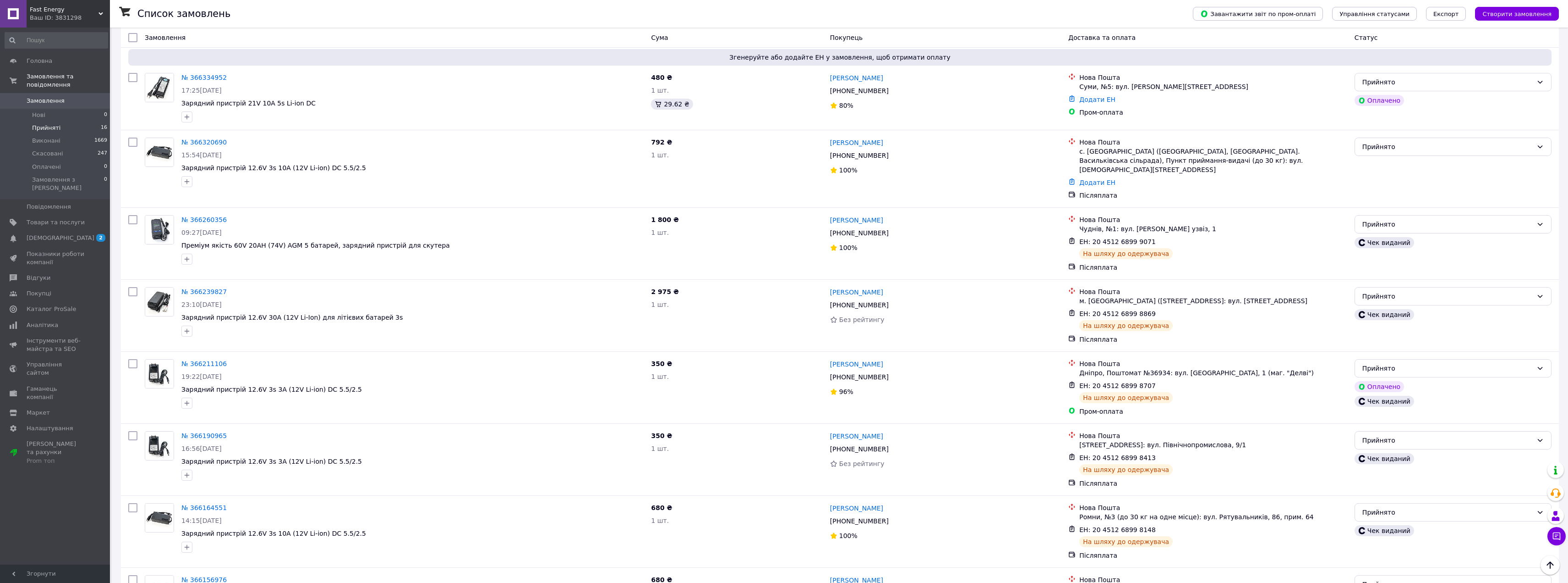
click at [51, 97] on span "Замовлення" at bounding box center [45, 101] width 38 height 8
